Goal: Task Accomplishment & Management: Use online tool/utility

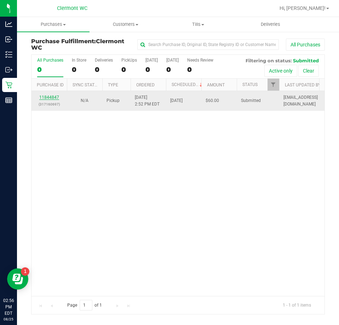
click at [47, 95] on link "11844847" at bounding box center [49, 97] width 20 height 5
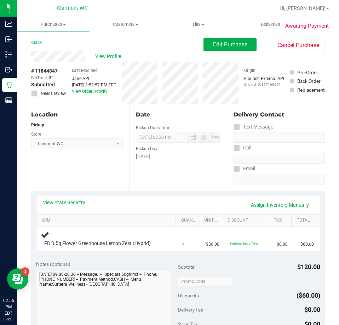
click at [227, 193] on div "View State Registry Assign Inventory Manually SKU Quantity Unit Price Discount …" at bounding box center [178, 223] width 294 height 65
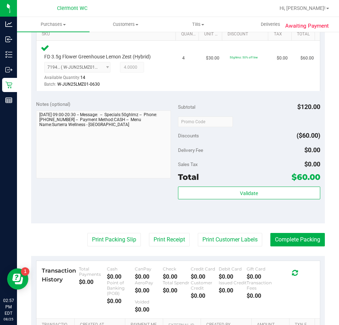
scroll to position [195, 0]
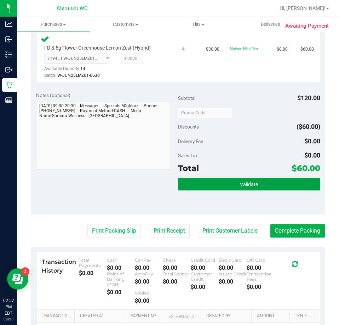
click at [236, 179] on button "Validate" at bounding box center [249, 184] width 142 height 13
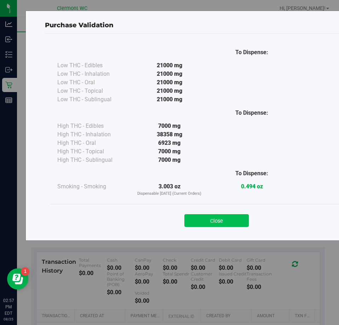
click at [231, 218] on button "Close" at bounding box center [216, 220] width 64 height 13
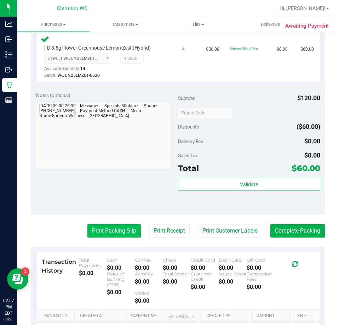
click at [125, 232] on button "Print Packing Slip" at bounding box center [113, 230] width 53 height 13
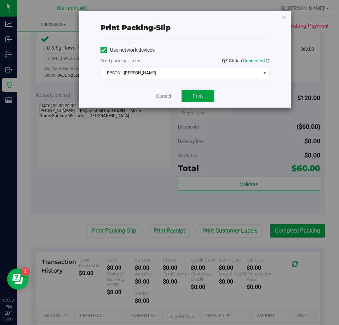
click at [203, 97] on span "Print" at bounding box center [198, 96] width 11 height 6
click at [167, 97] on link "Cancel" at bounding box center [163, 95] width 15 height 7
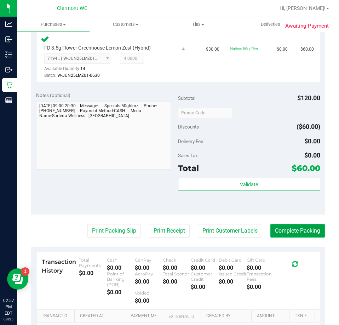
click at [303, 235] on button "Complete Packing" at bounding box center [298, 230] width 55 height 13
